Goal: Information Seeking & Learning: Learn about a topic

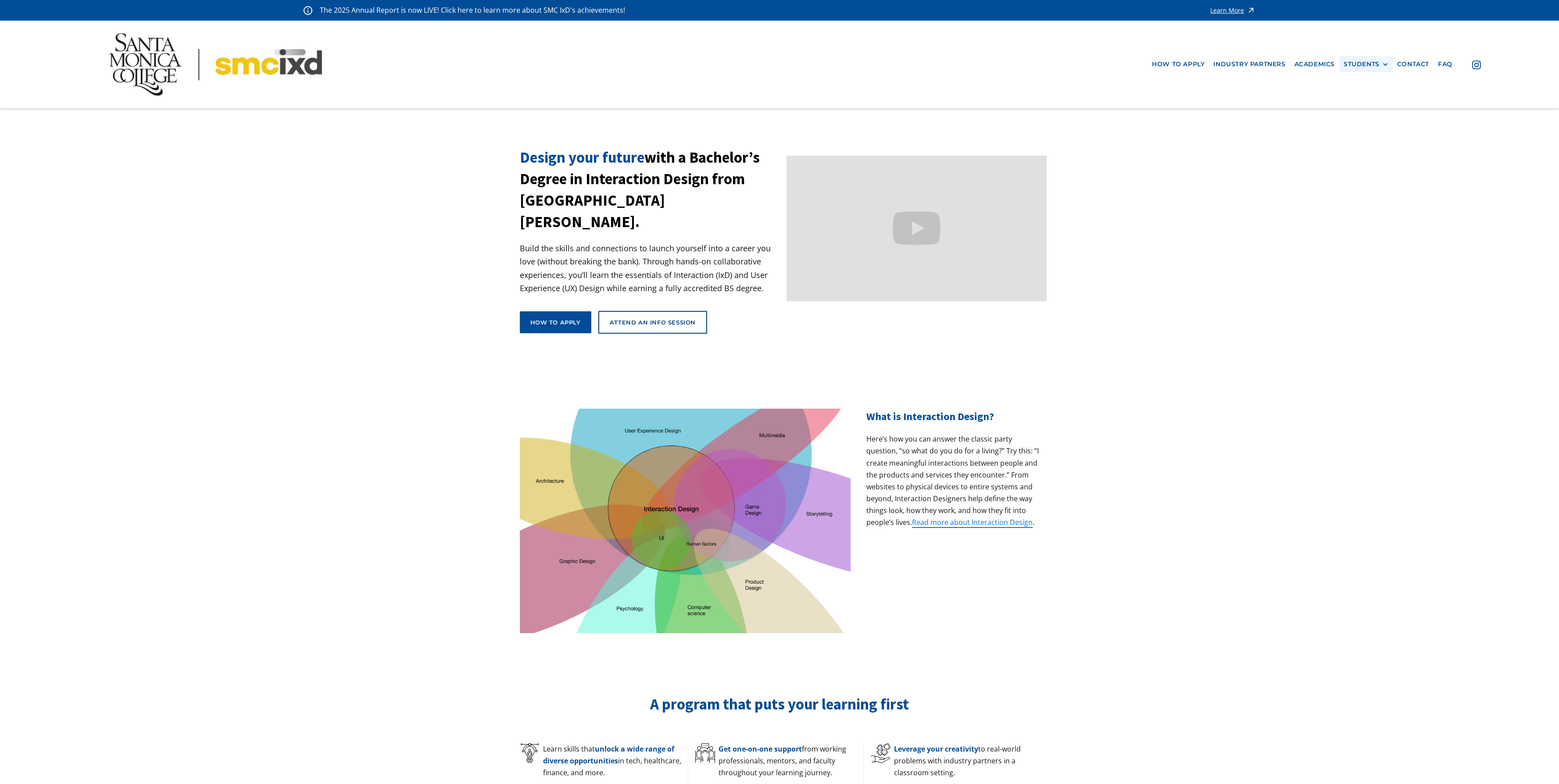
click at [1376, 62] on div "STUDENTS" at bounding box center [1361, 64] width 36 height 7
click at [1383, 94] on link "Current Students" at bounding box center [1383, 96] width 79 height 16
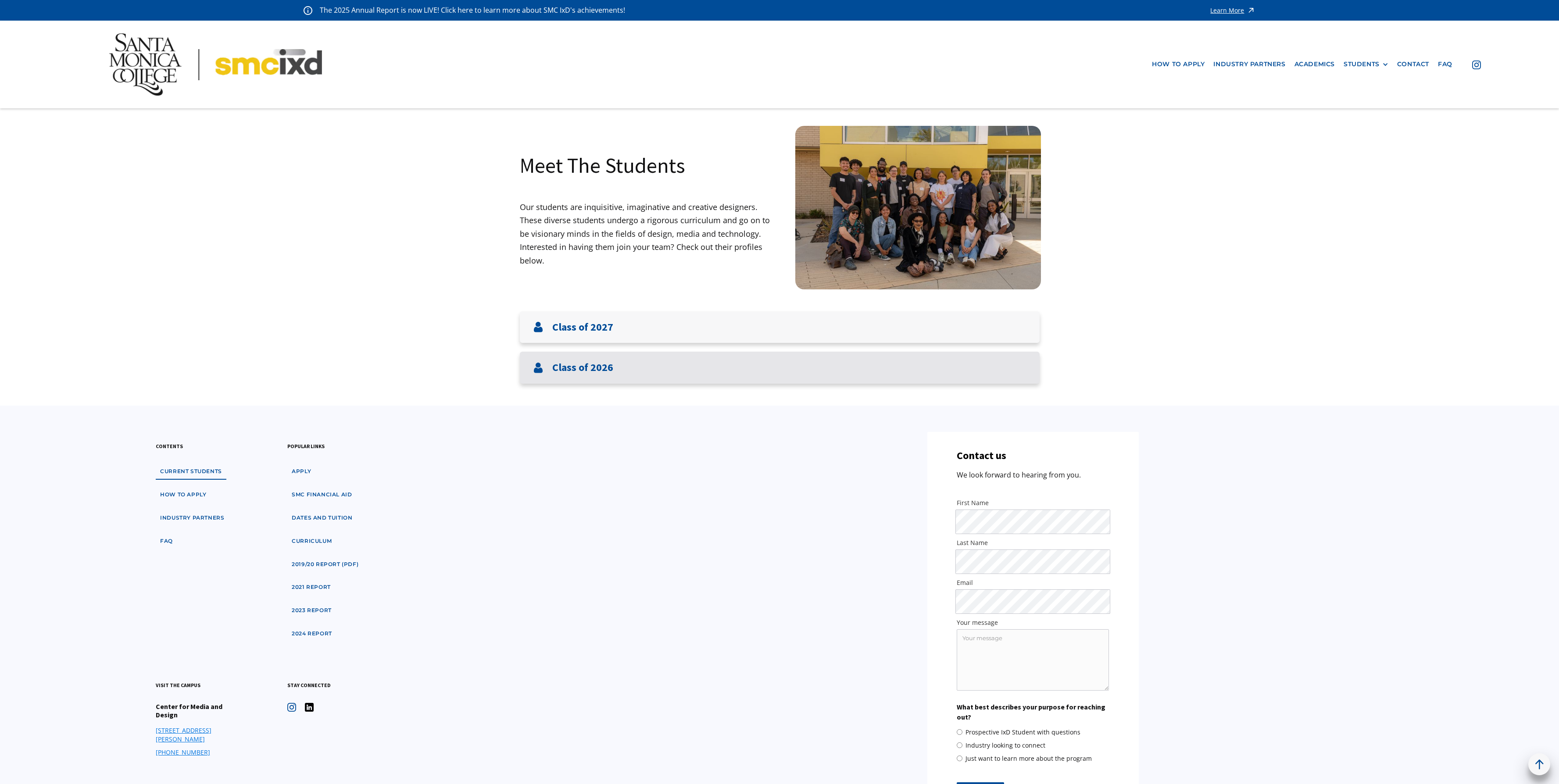
click at [625, 370] on div "Class of 2026" at bounding box center [780, 367] width 520 height 32
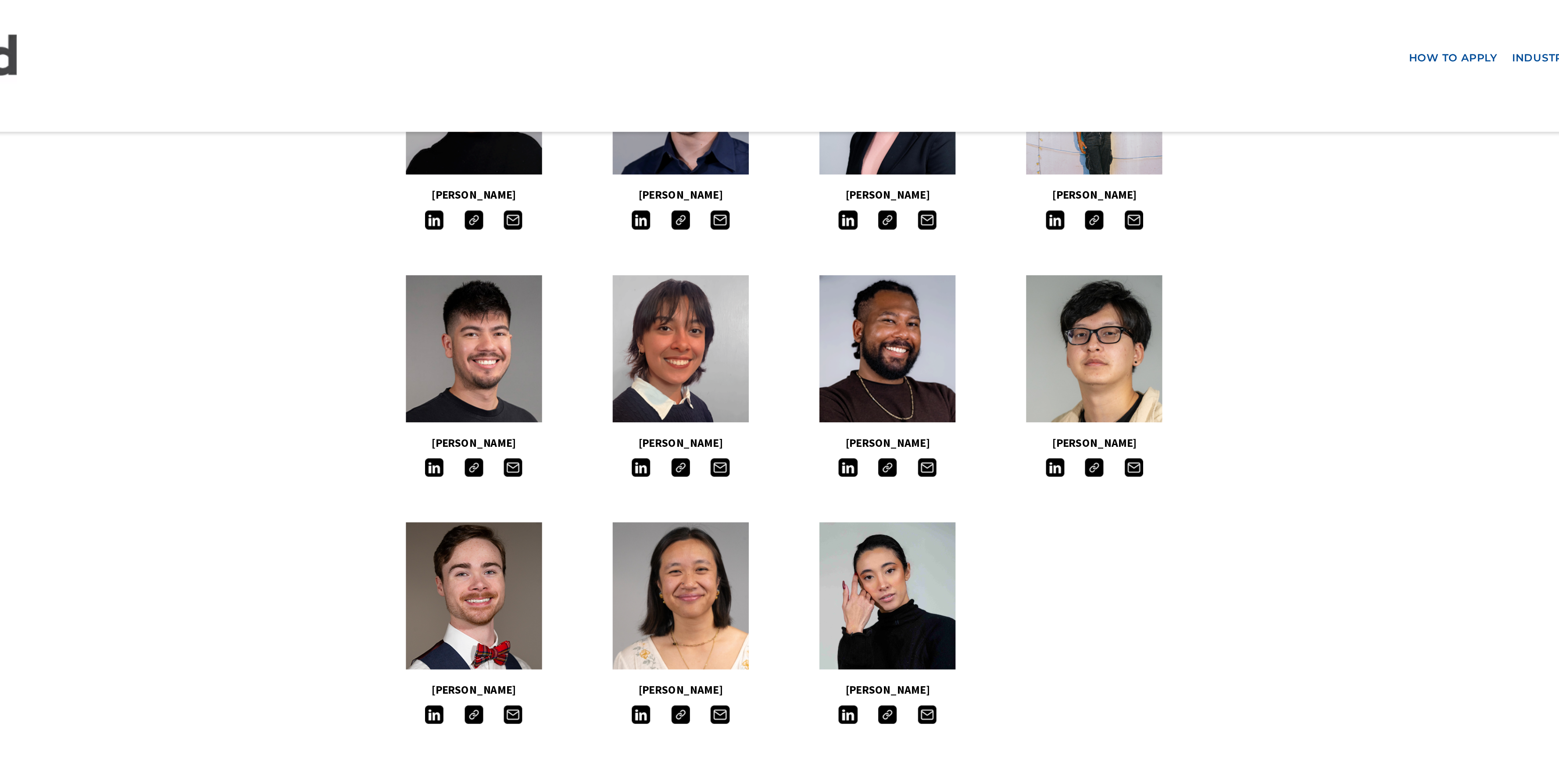
scroll to position [608, 0]
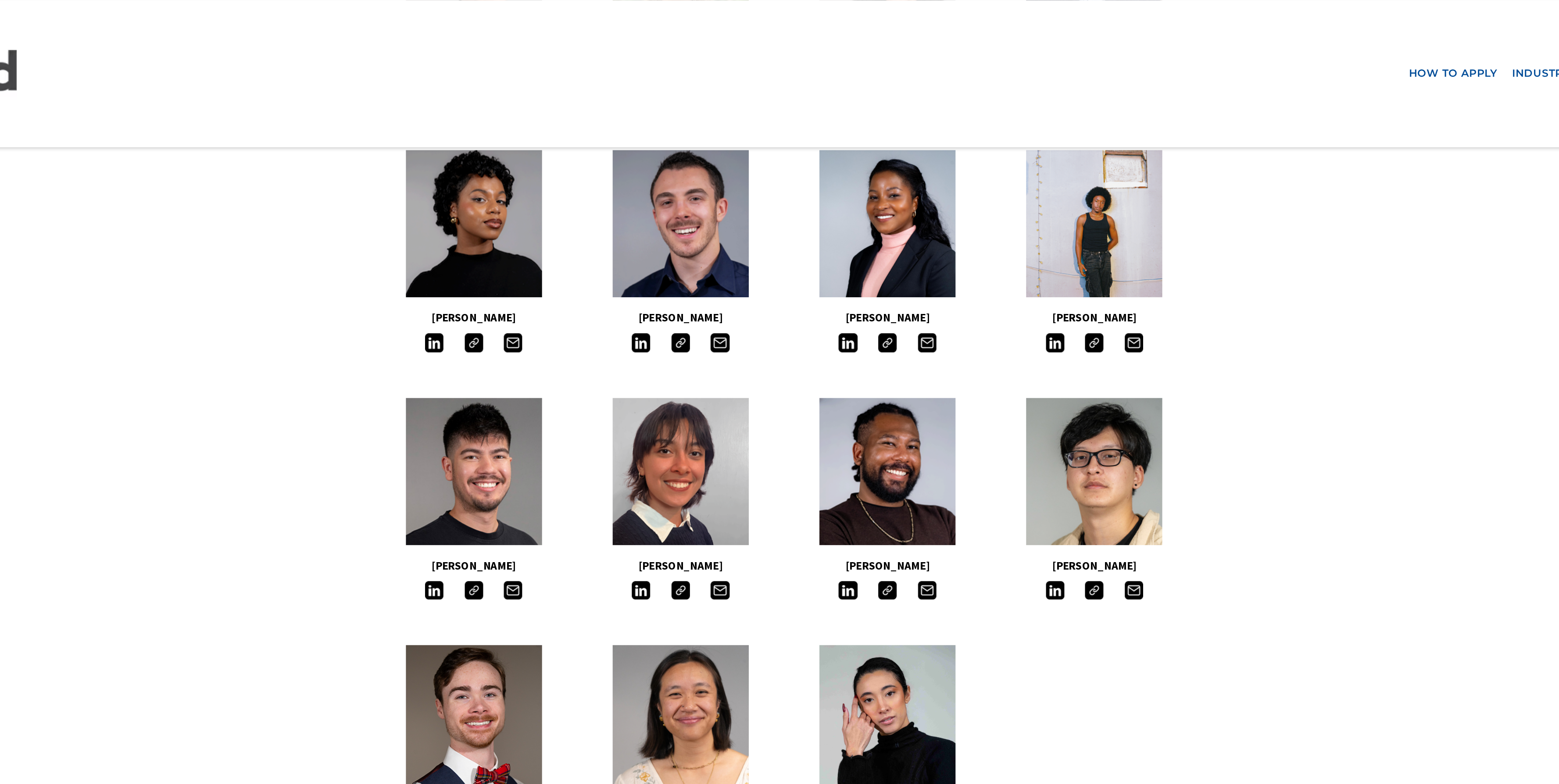
click at [1068, 198] on main "Meet The Students Our students are inquisitive, imaginative and creative design…" at bounding box center [780, 278] width 1559 height 1555
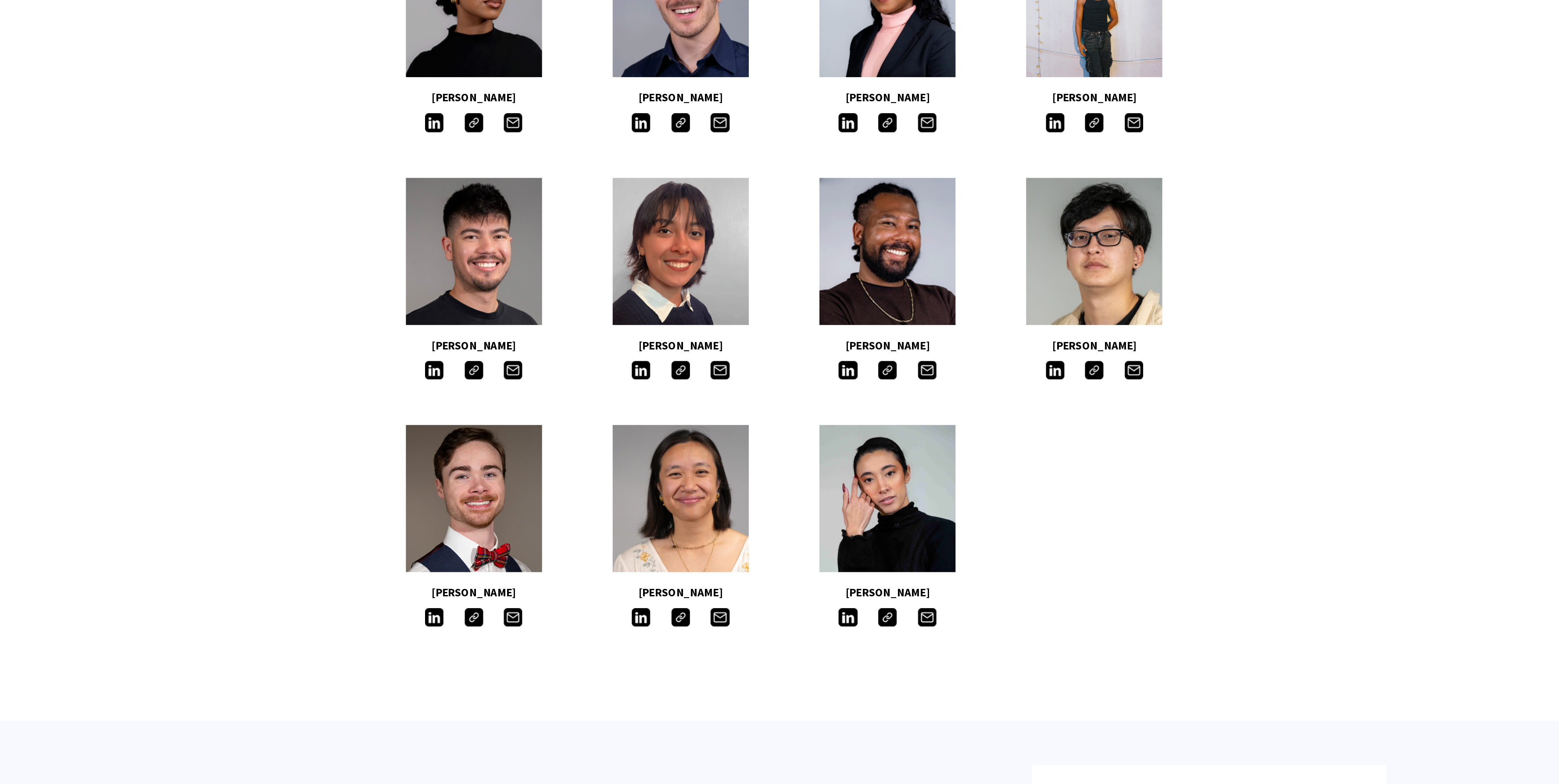
click at [817, 501] on img at bounding box center [818, 499] width 11 height 11
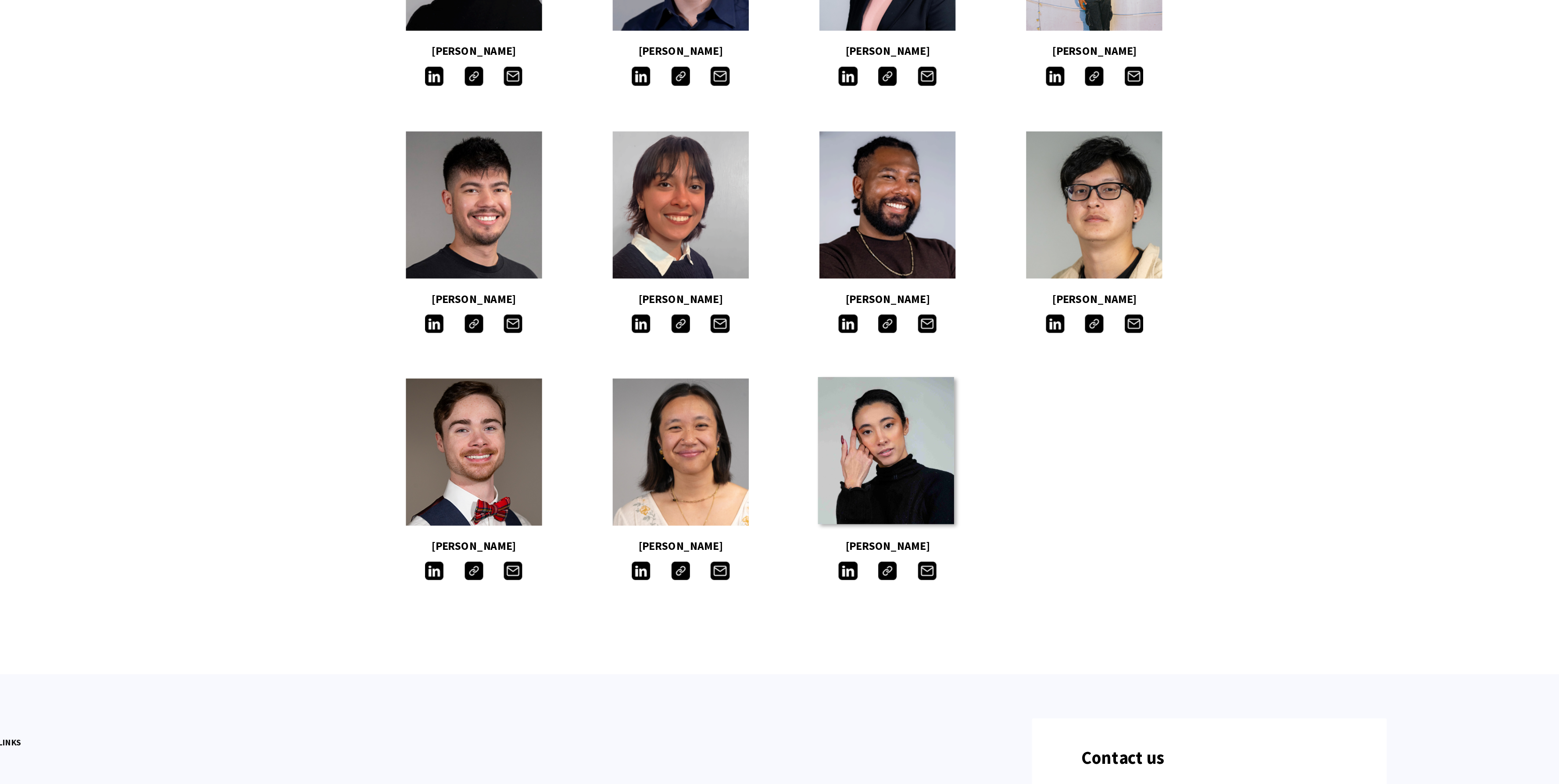
scroll to position [470, 0]
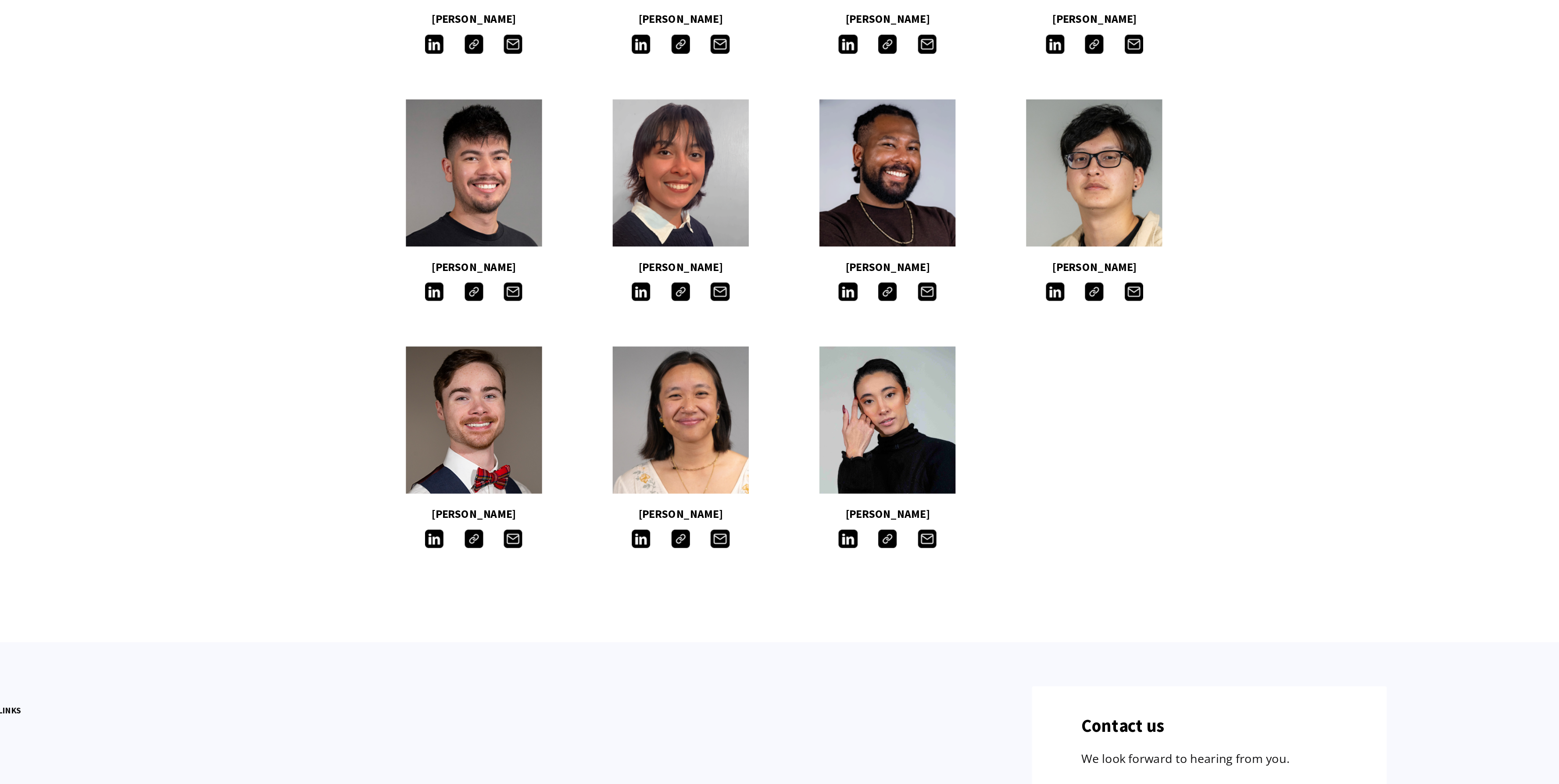
click at [844, 640] on img at bounding box center [841, 637] width 11 height 11
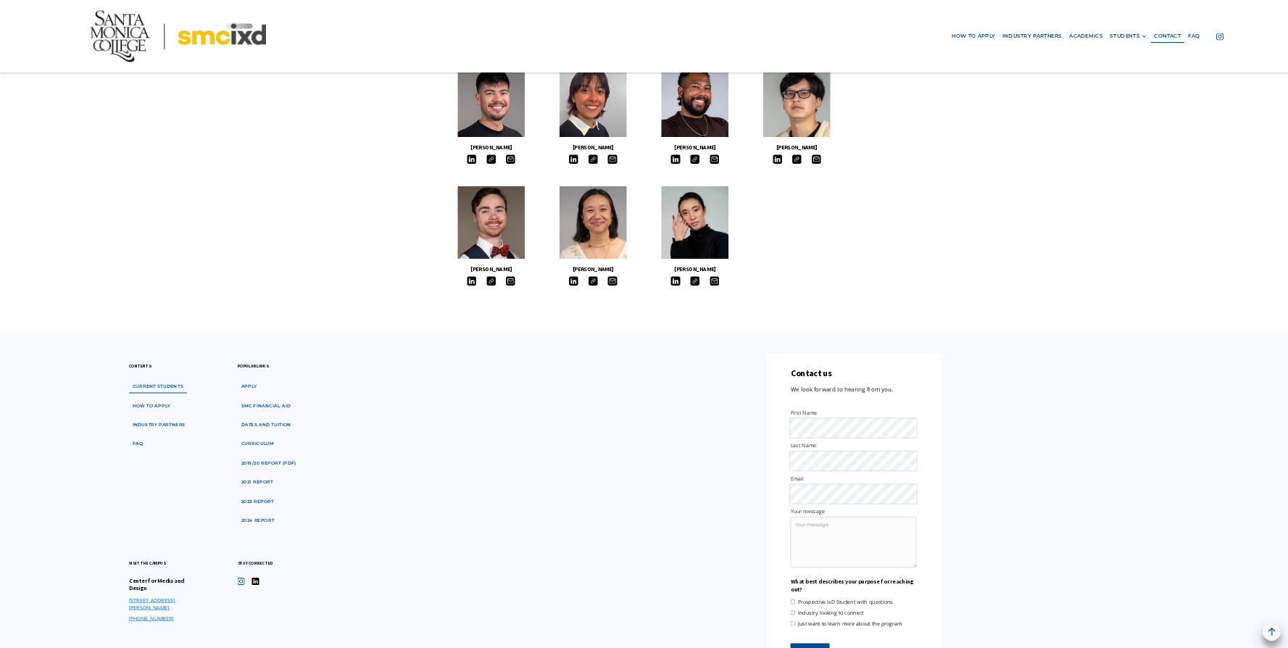
scroll to position [1440, 0]
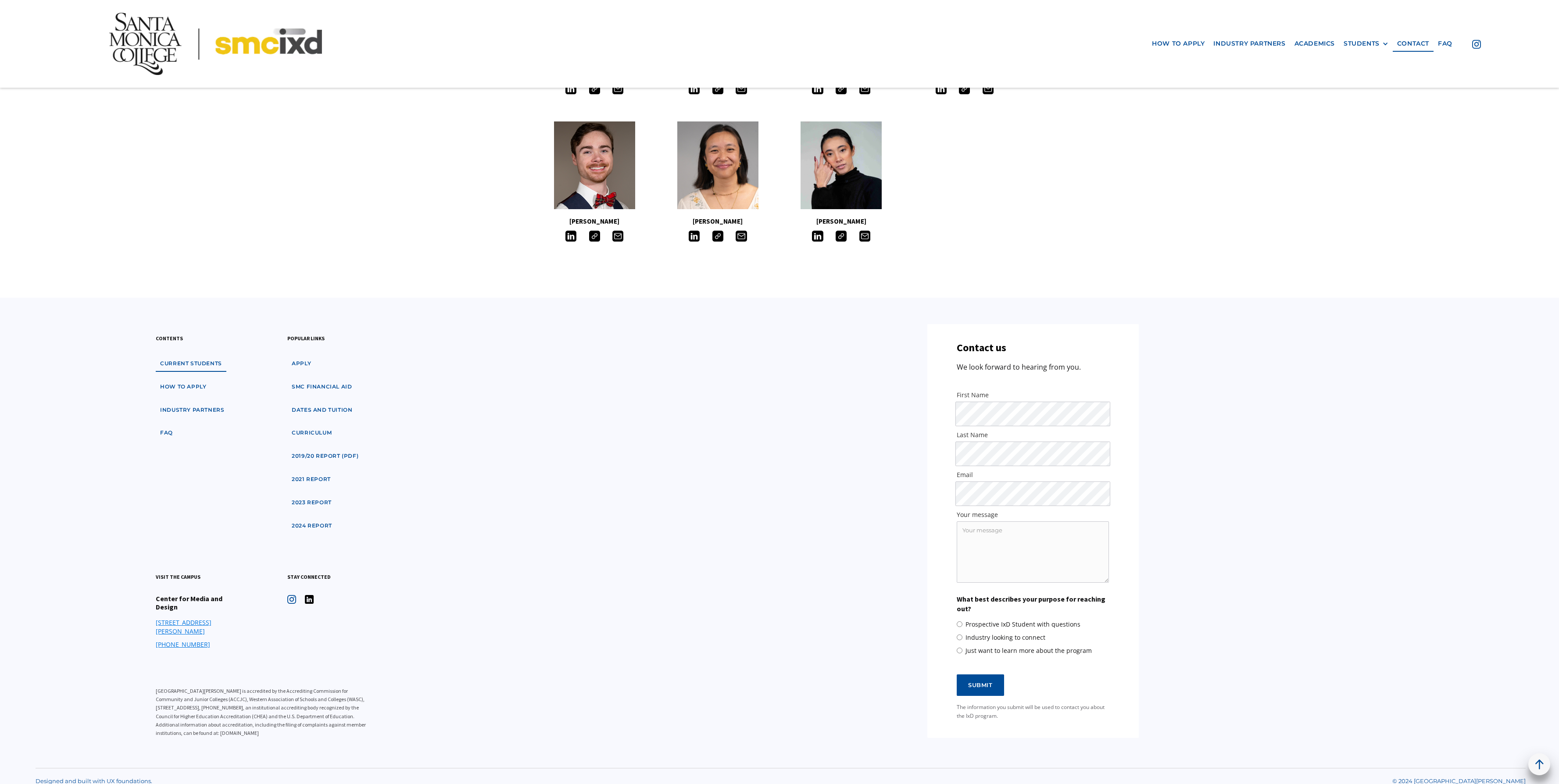
click at [1186, 174] on main "Meet The Students Our students are inquisitive, imaginative and creative design…" at bounding box center [780, 15] width 1559 height 1555
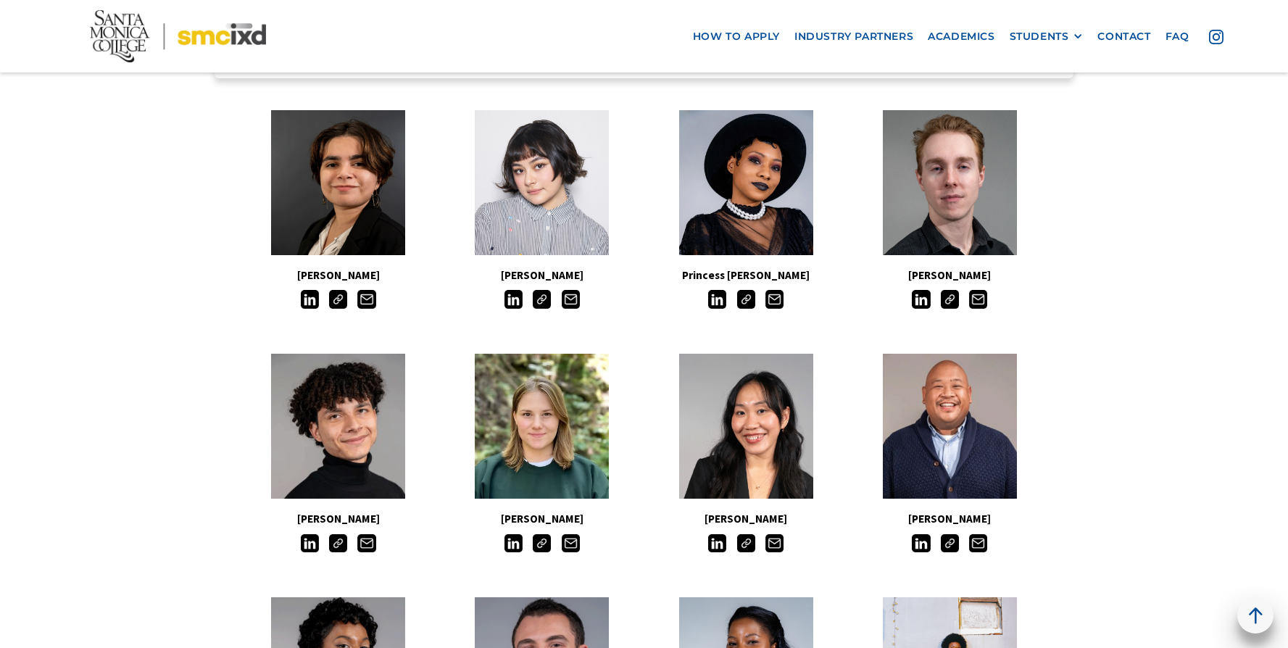
scroll to position [1147, 0]
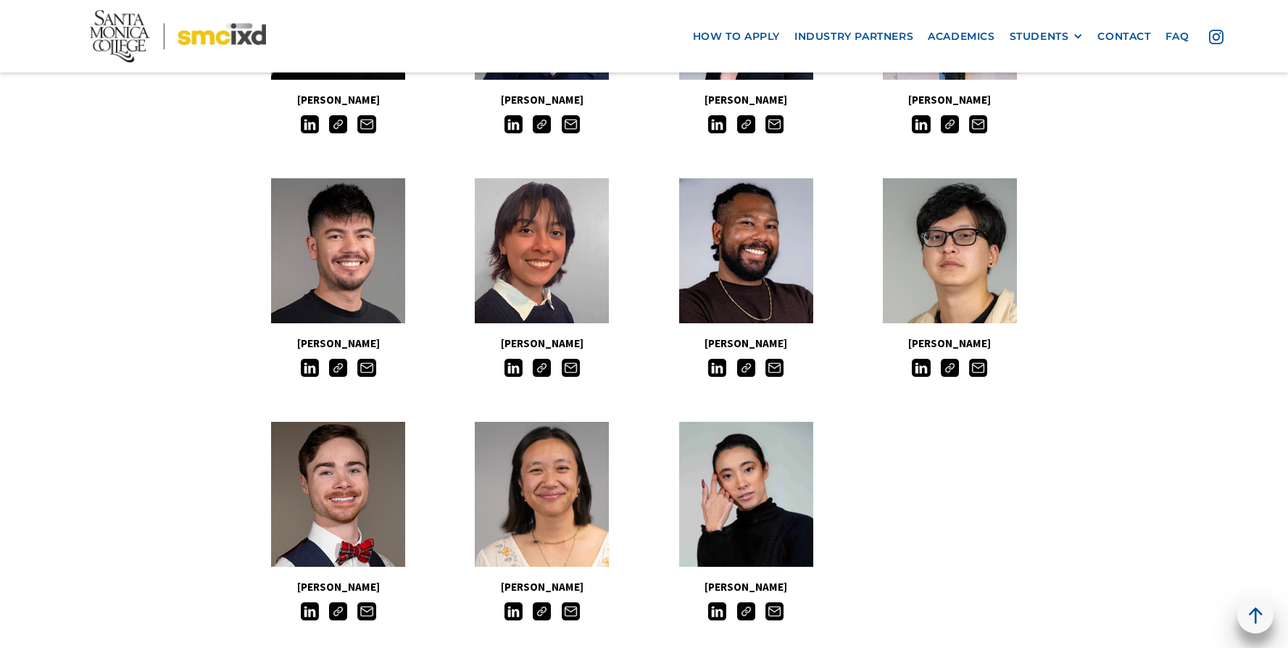
click at [816, 473] on div "Theresa Wong" at bounding box center [746, 521] width 204 height 213
click at [778, 472] on link at bounding box center [745, 492] width 134 height 145
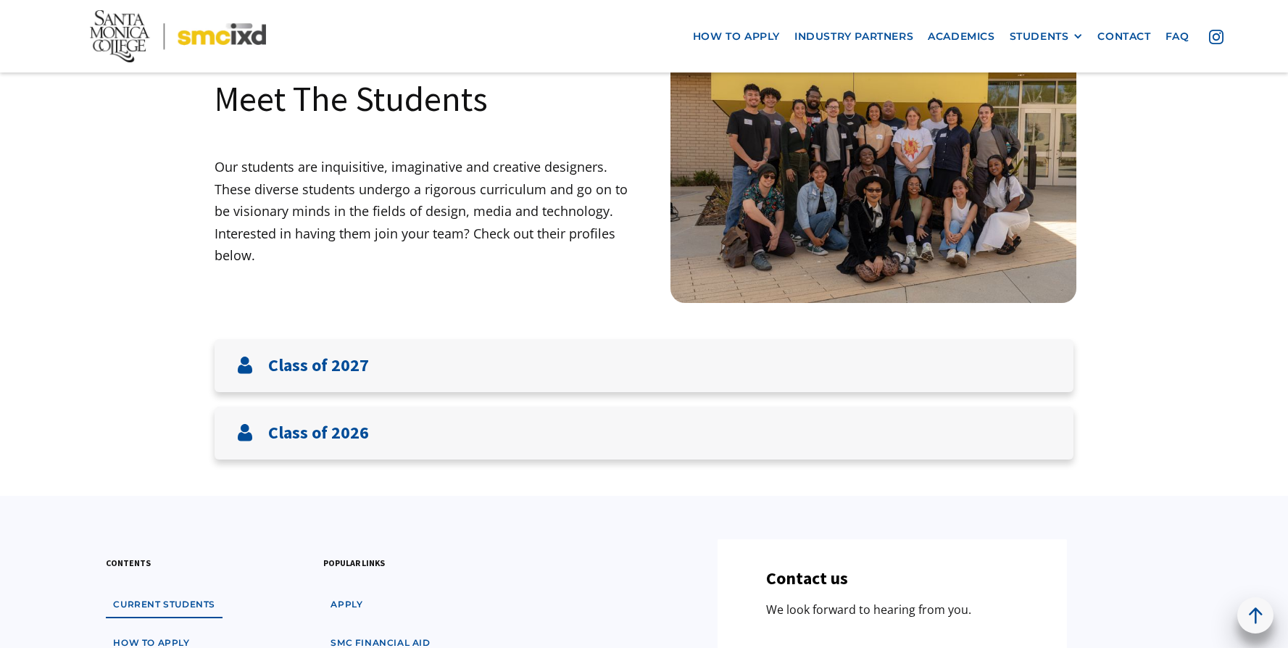
scroll to position [183, 0]
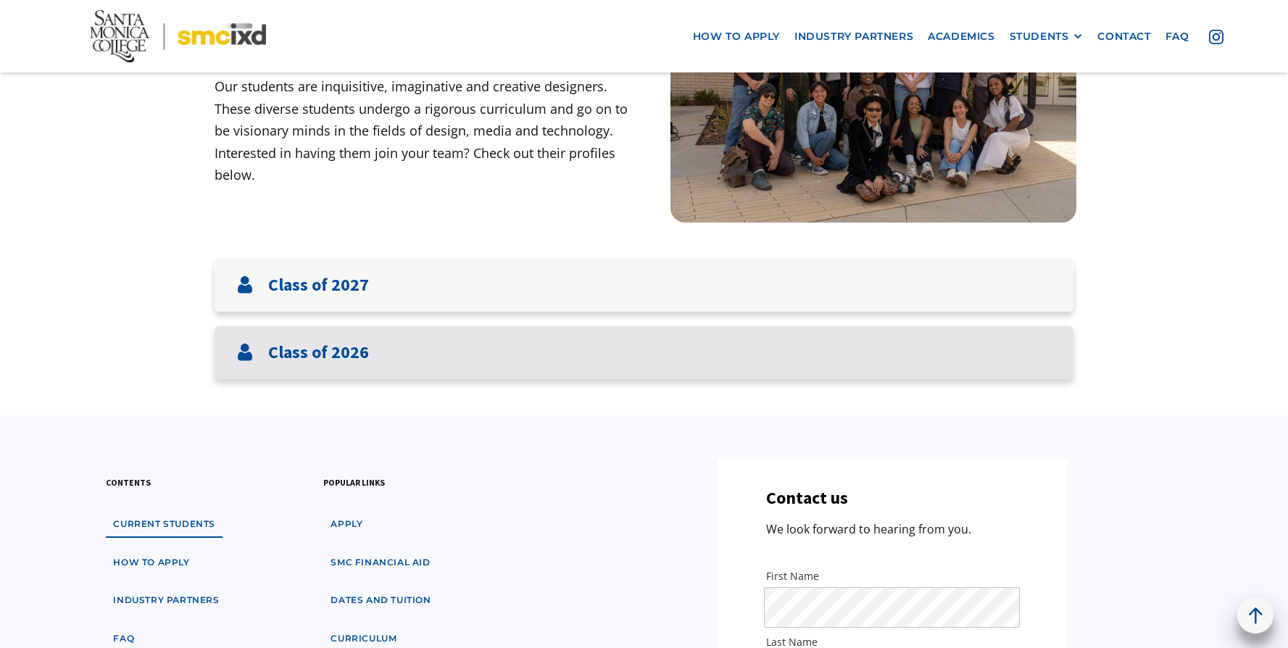
click at [417, 349] on div "Class of 2026" at bounding box center [644, 352] width 859 height 53
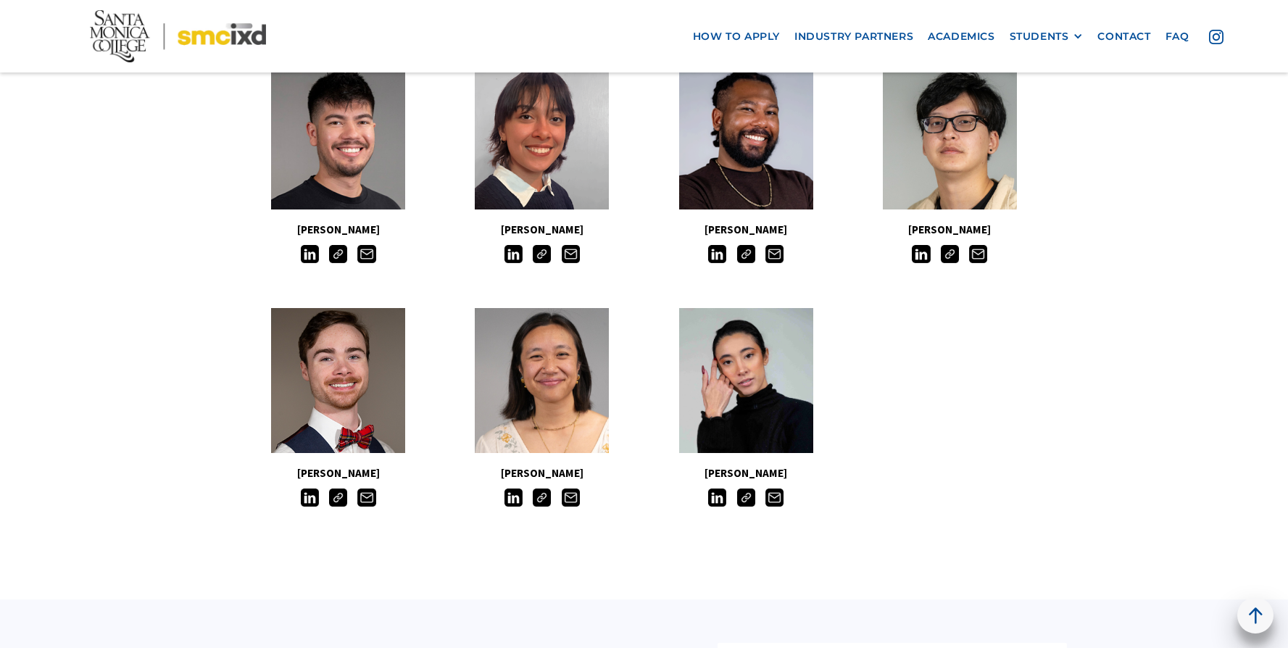
scroll to position [1208, 0]
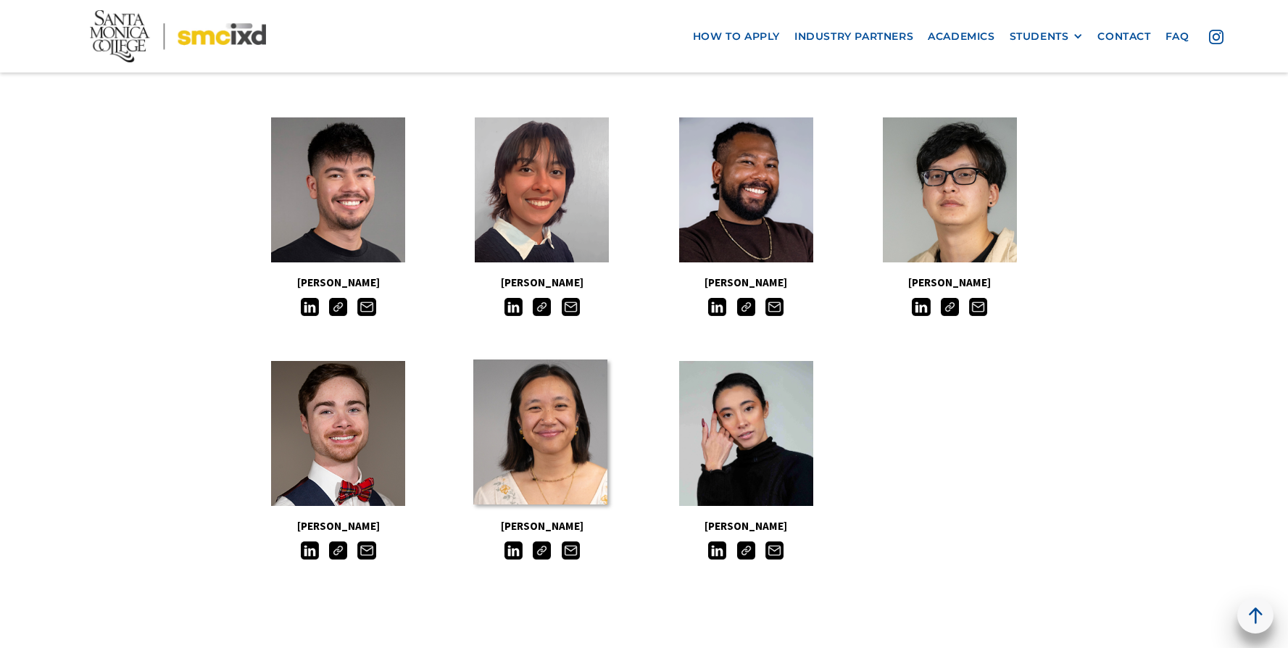
click at [506, 425] on link at bounding box center [540, 432] width 134 height 145
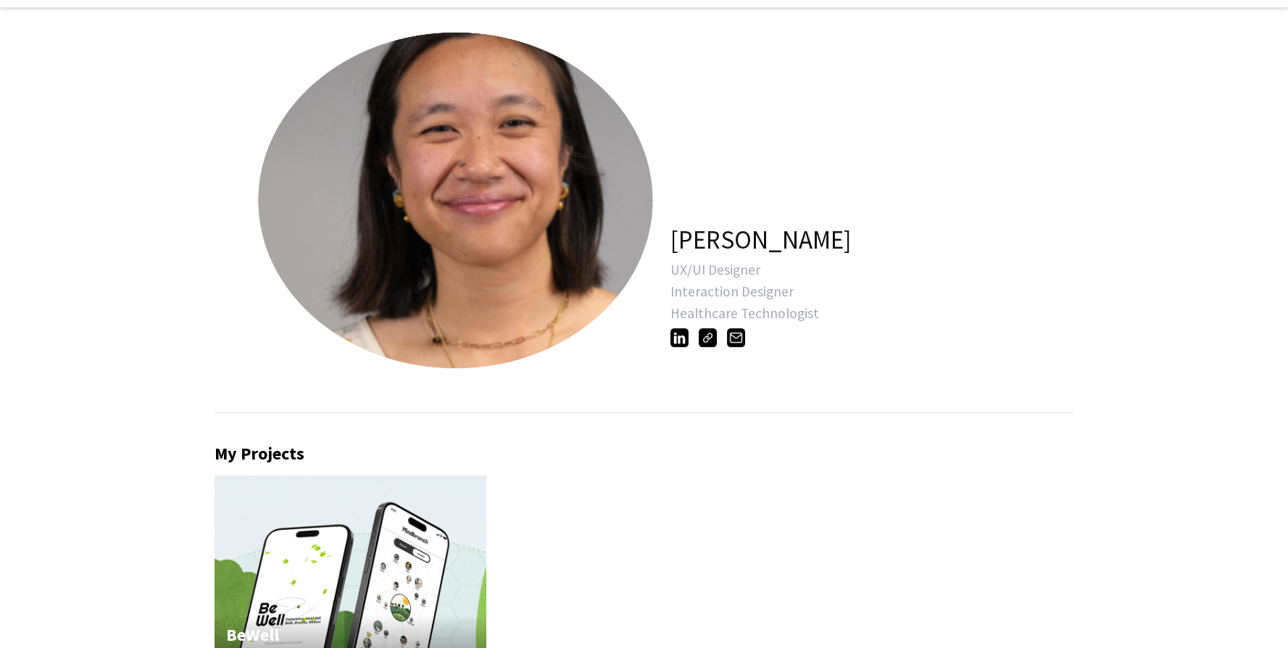
scroll to position [65, 0]
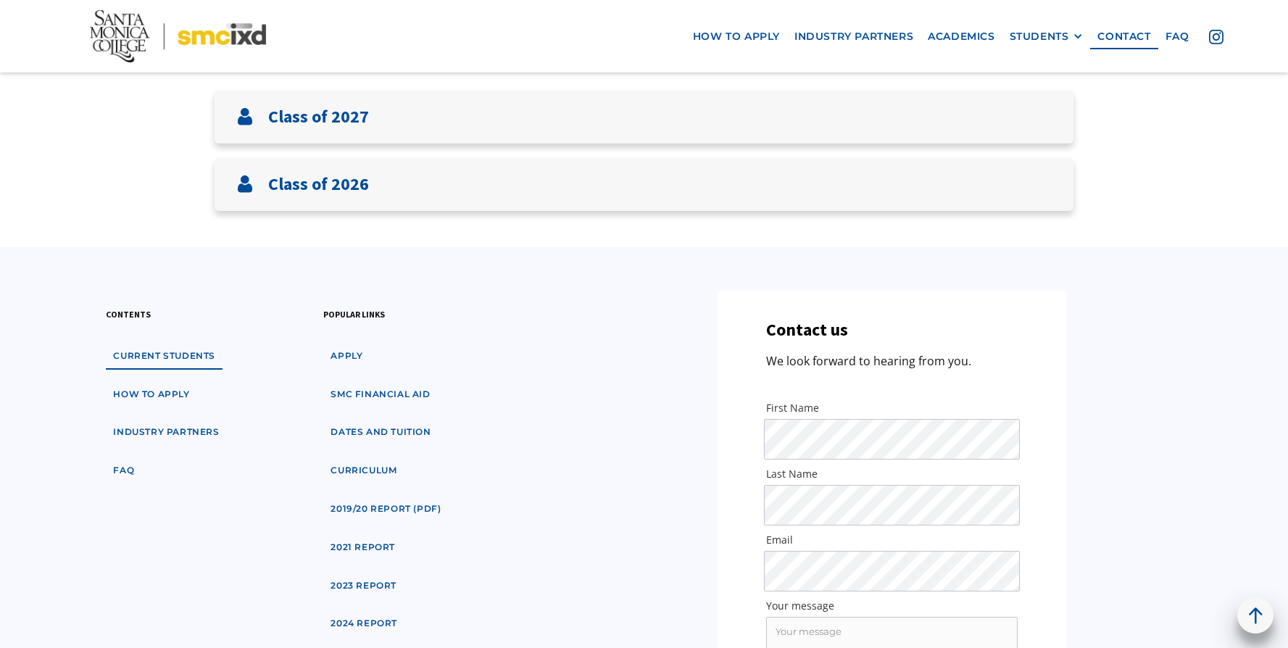
scroll to position [101, 0]
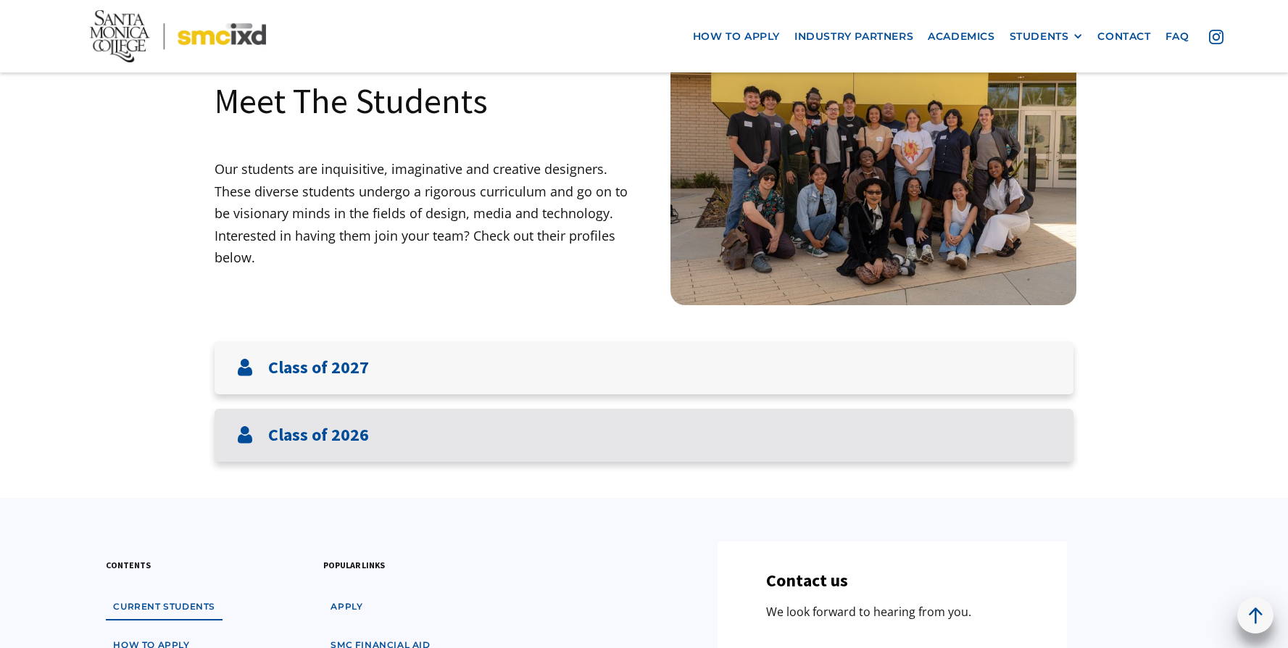
click at [384, 452] on div "Class of 2026" at bounding box center [644, 435] width 859 height 53
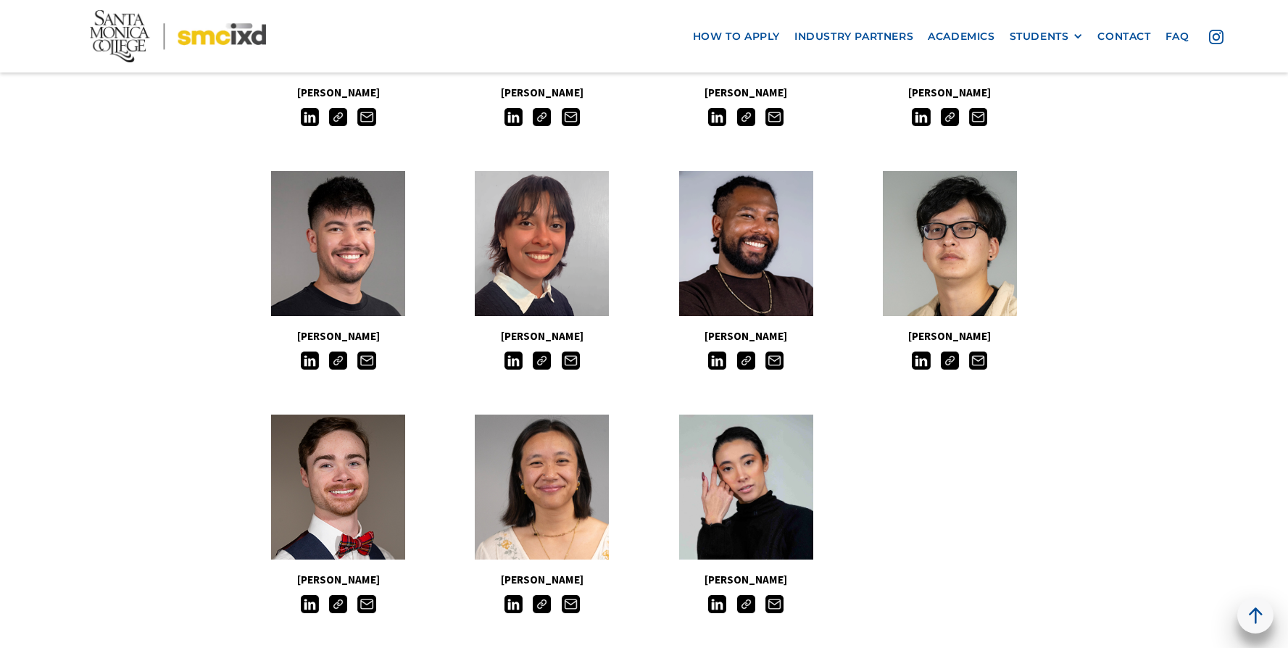
scroll to position [1195, 0]
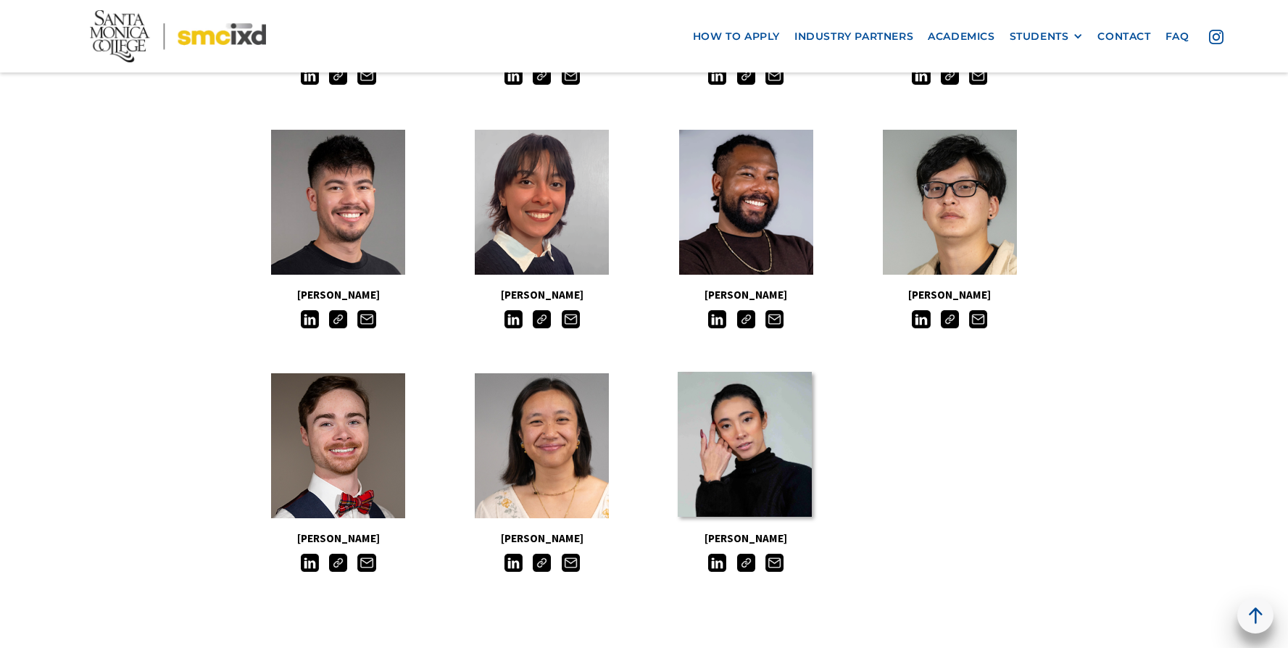
click at [717, 451] on link at bounding box center [745, 444] width 134 height 145
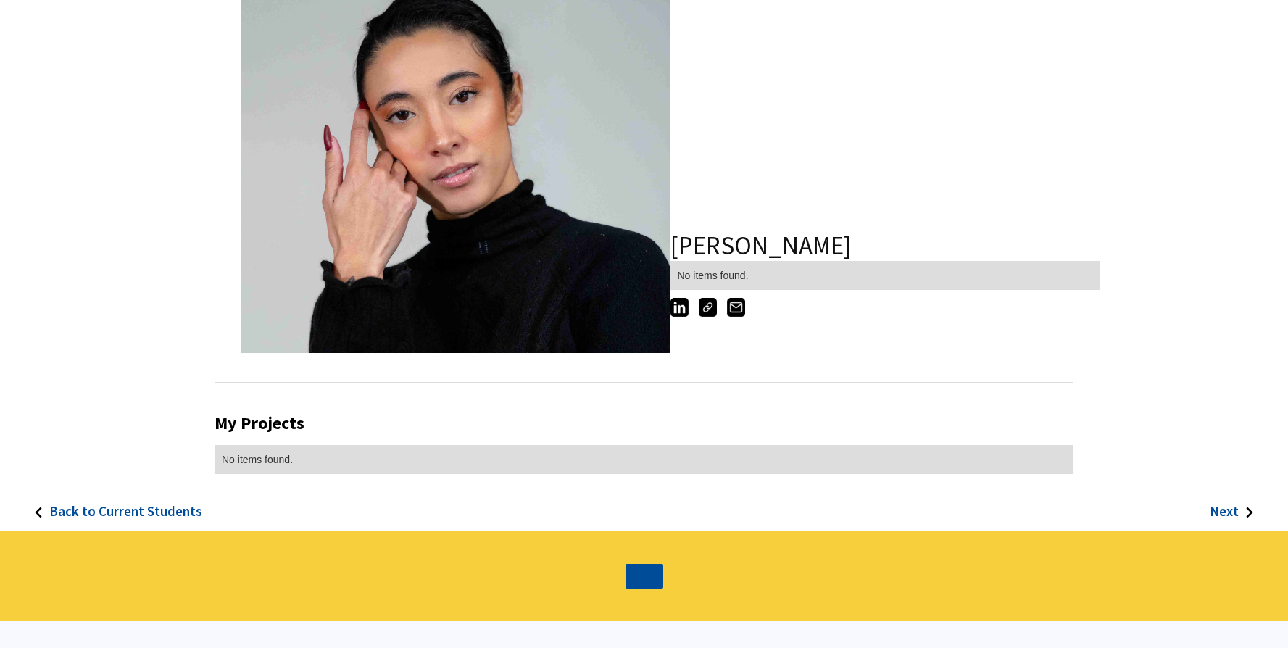
scroll to position [94, 0]
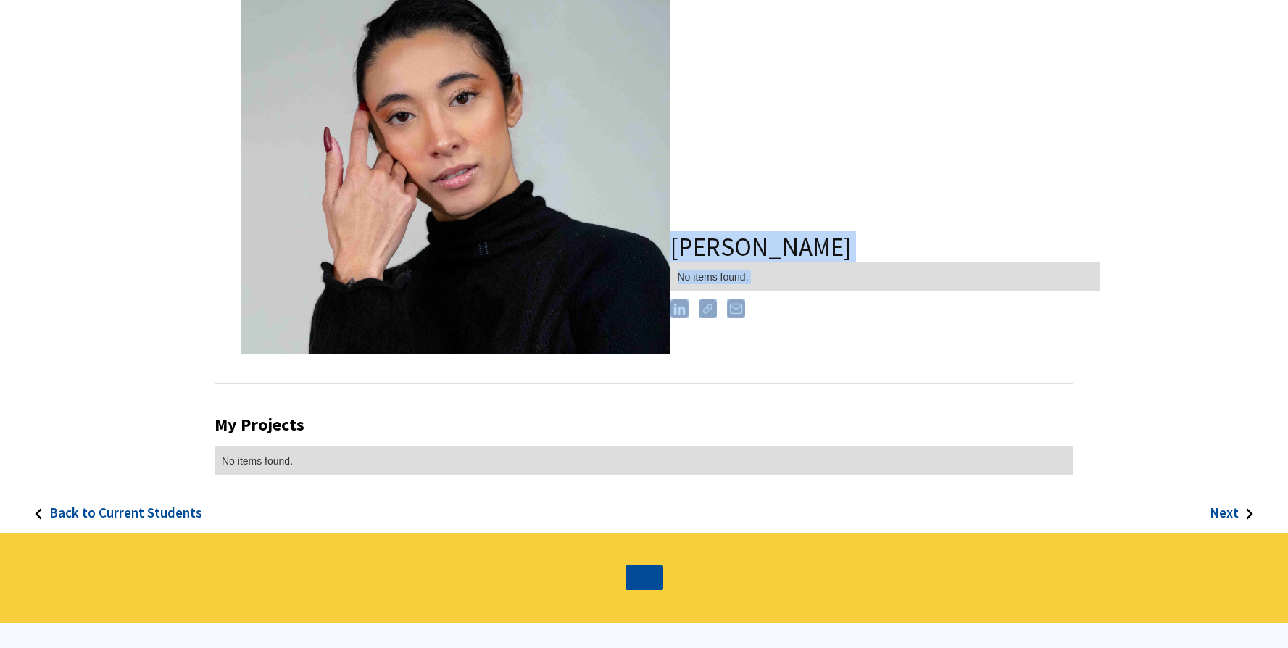
drag, startPoint x: 686, startPoint y: 214, endPoint x: 789, endPoint y: 343, distance: 165.0
click at [779, 333] on div "[PERSON_NAME] No items found." at bounding box center [885, 171] width 430 height 366
drag, startPoint x: 820, startPoint y: 370, endPoint x: 728, endPoint y: 423, distance: 106.5
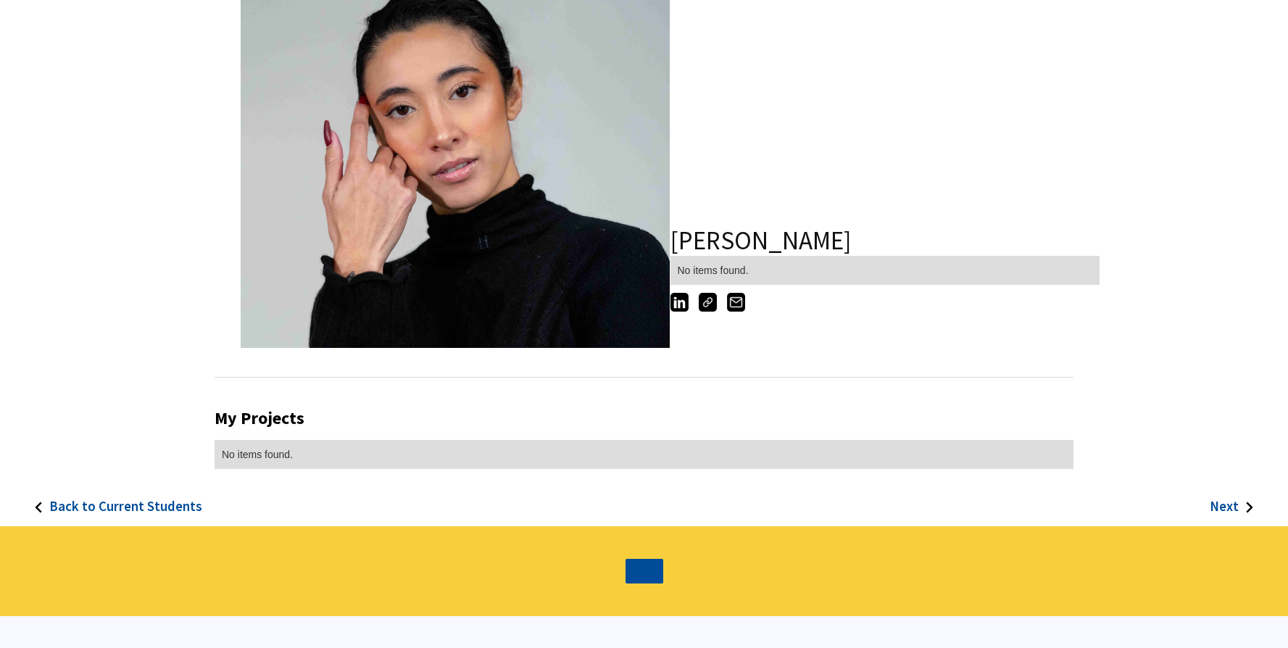
scroll to position [44, 0]
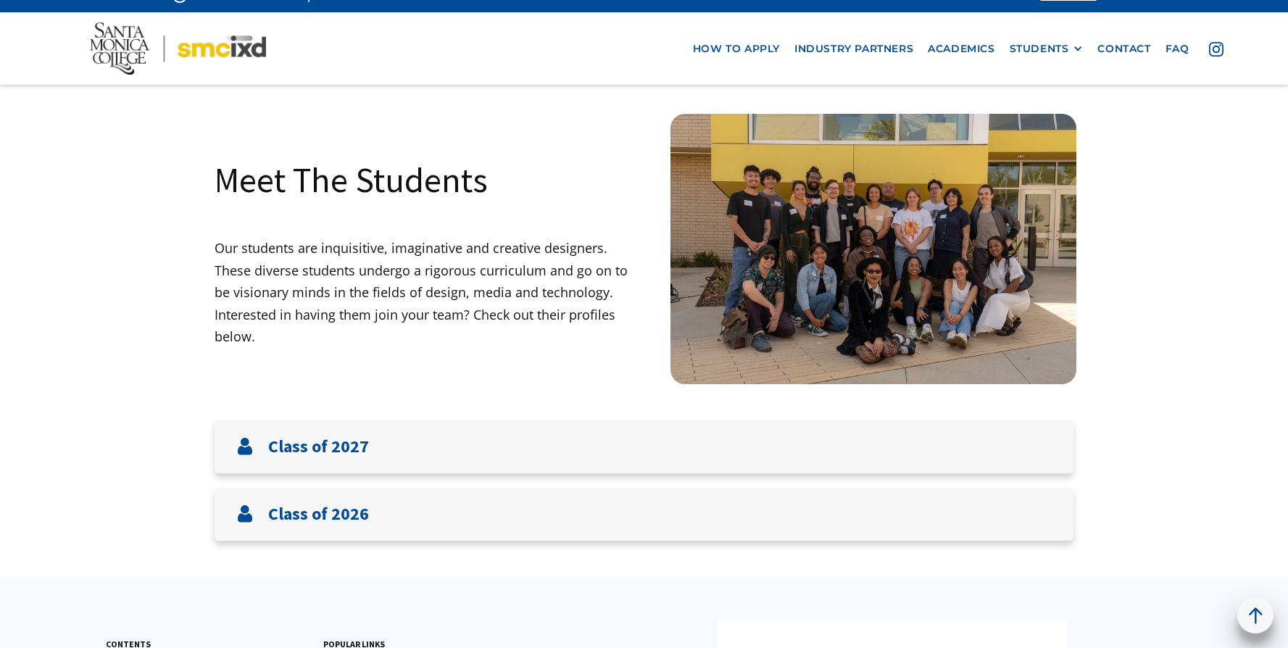
scroll to position [33, 0]
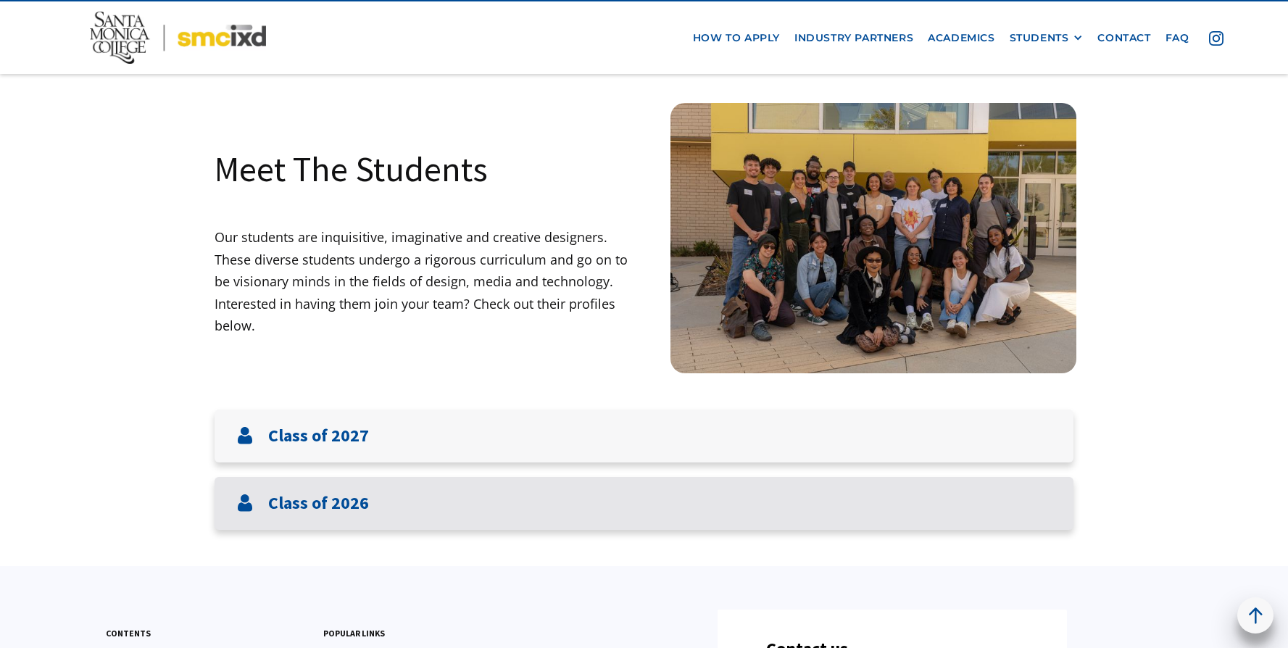
click at [612, 483] on div "Class of 2026" at bounding box center [644, 503] width 859 height 53
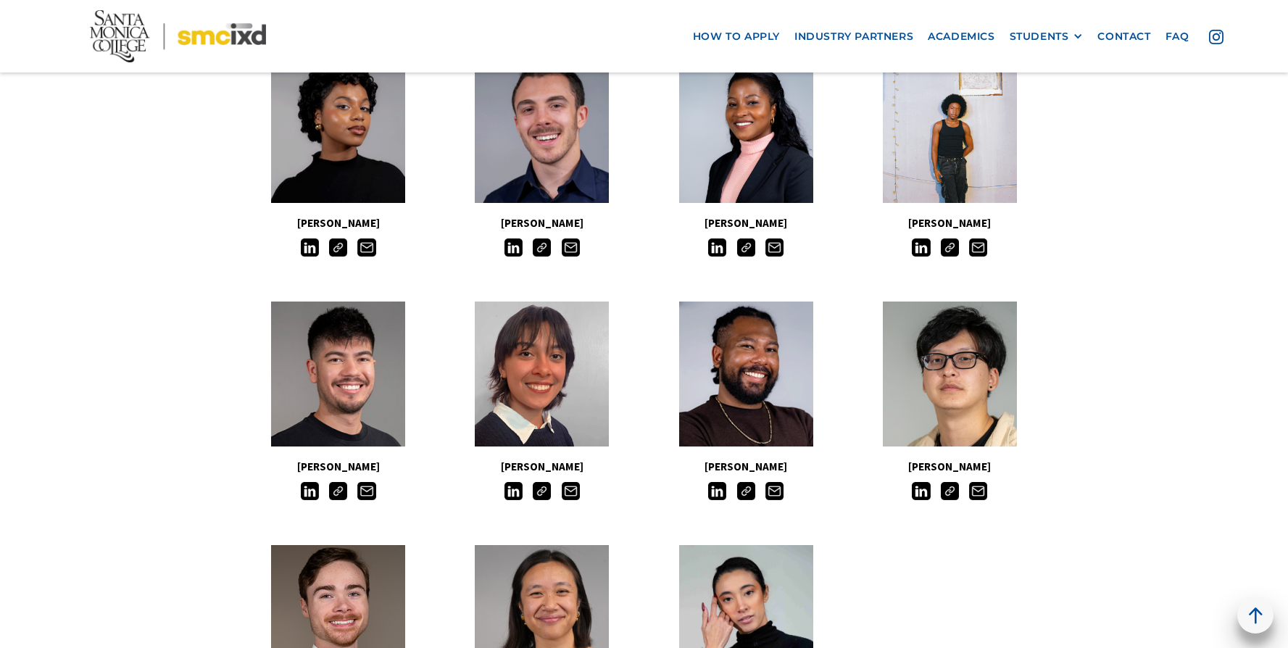
scroll to position [1221, 0]
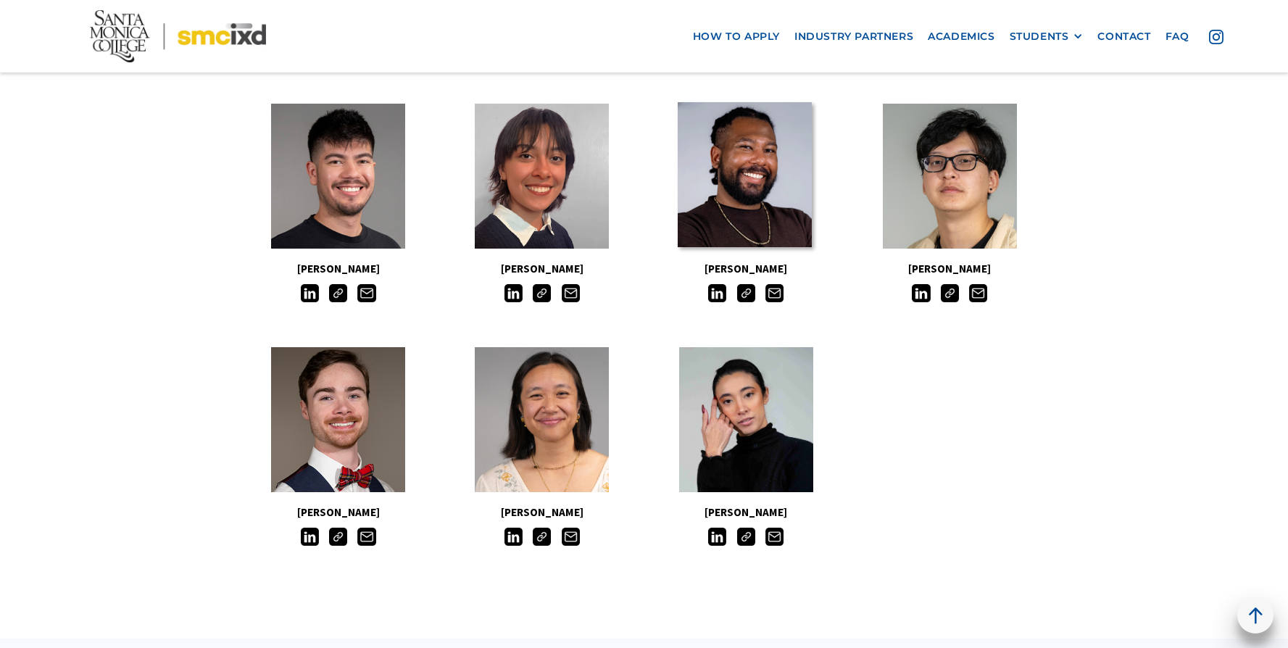
click at [773, 158] on link at bounding box center [745, 174] width 134 height 145
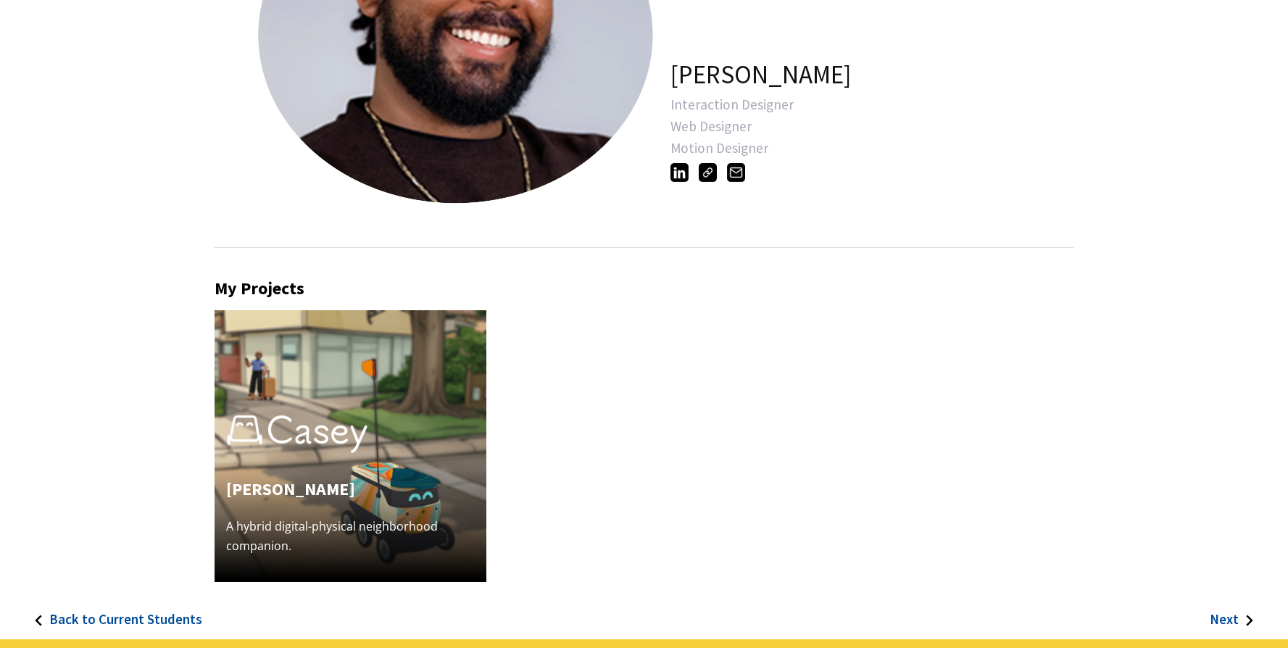
scroll to position [231, 0]
